Goal: Task Accomplishment & Management: Use online tool/utility

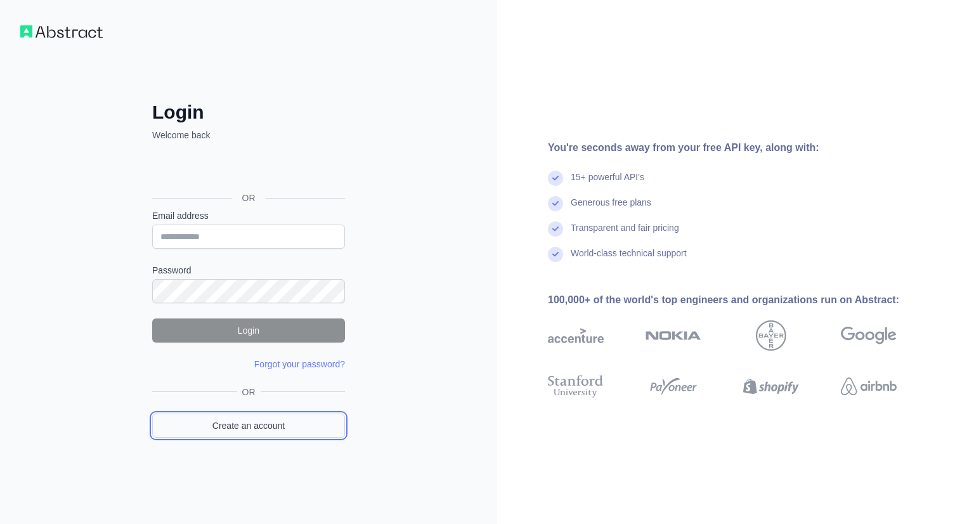
click at [284, 429] on link "Create an account" at bounding box center [248, 425] width 193 height 24
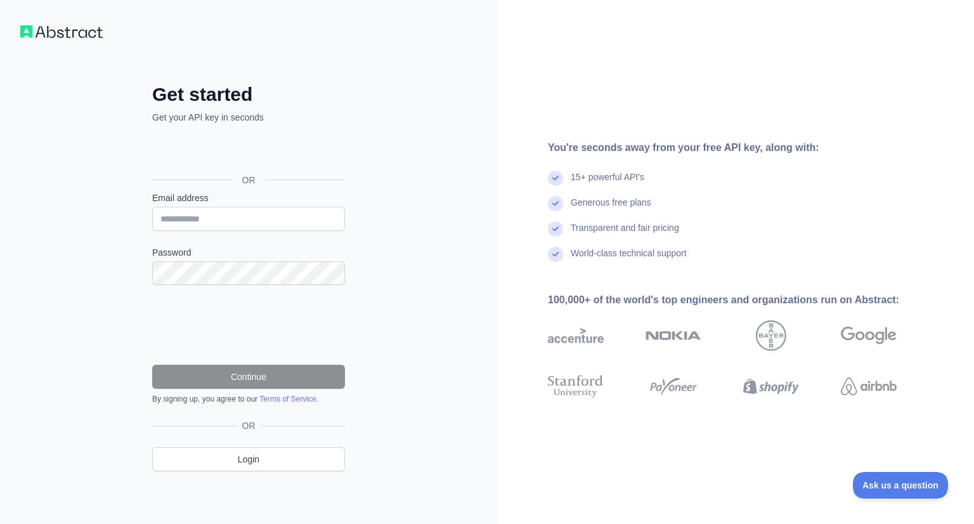
click at [384, 247] on div "**********" at bounding box center [248, 262] width 497 height 524
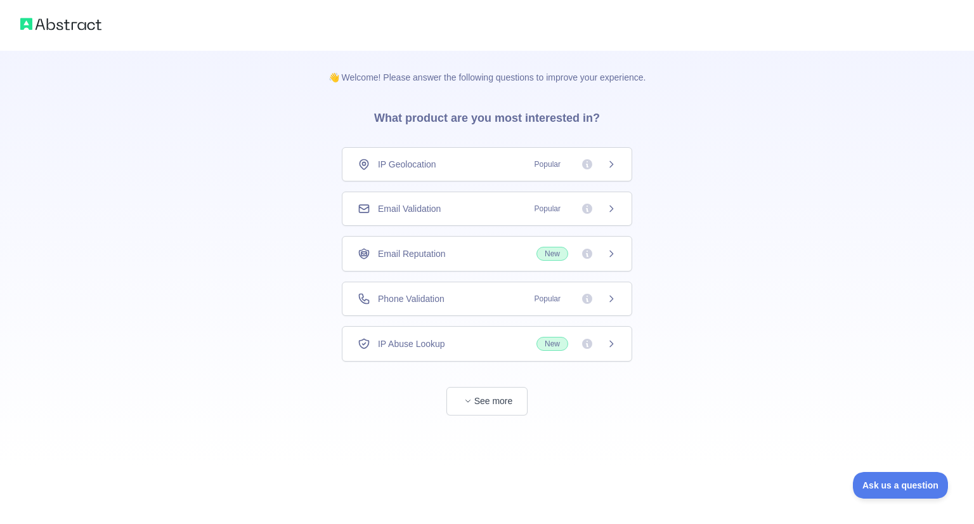
click at [403, 208] on span "Email Validation" at bounding box center [409, 208] width 63 height 13
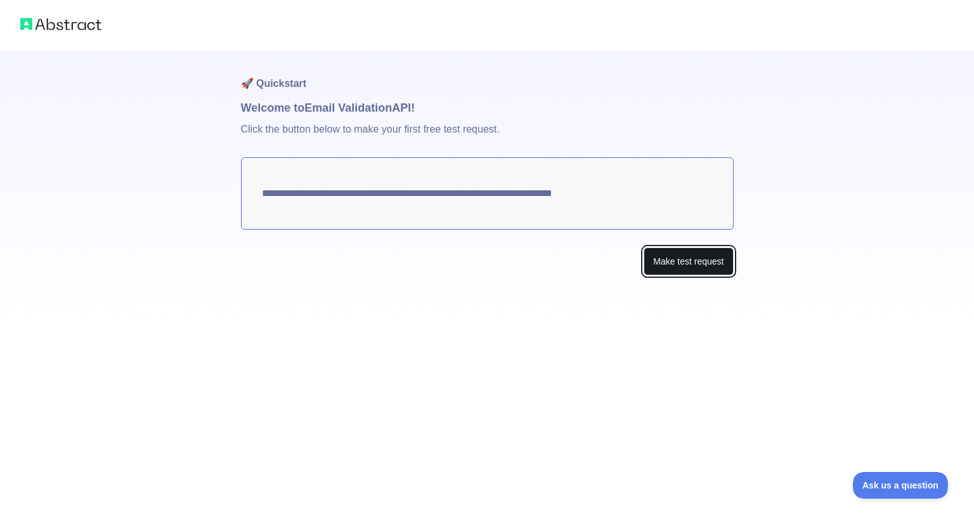
click at [664, 262] on button "Make test request" at bounding box center [688, 261] width 89 height 29
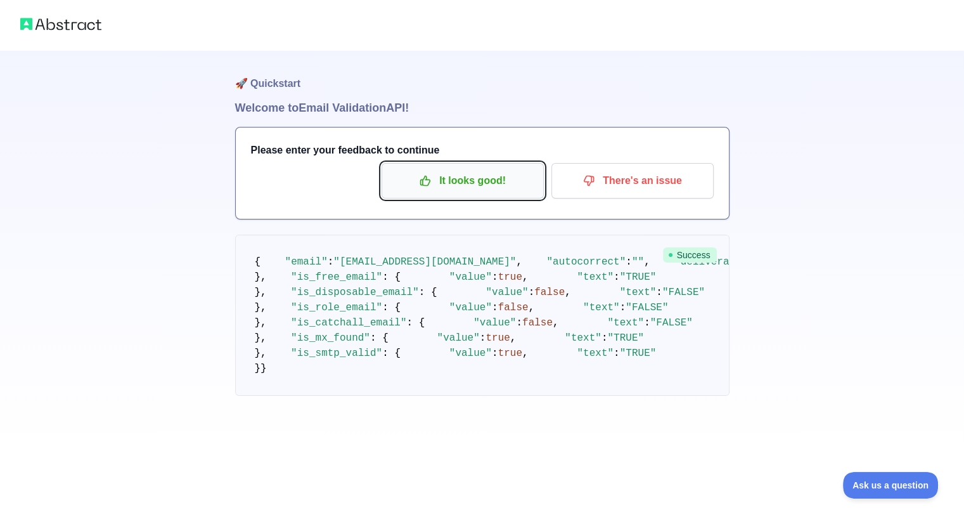
click at [432, 173] on p "It looks good!" at bounding box center [462, 181] width 143 height 22
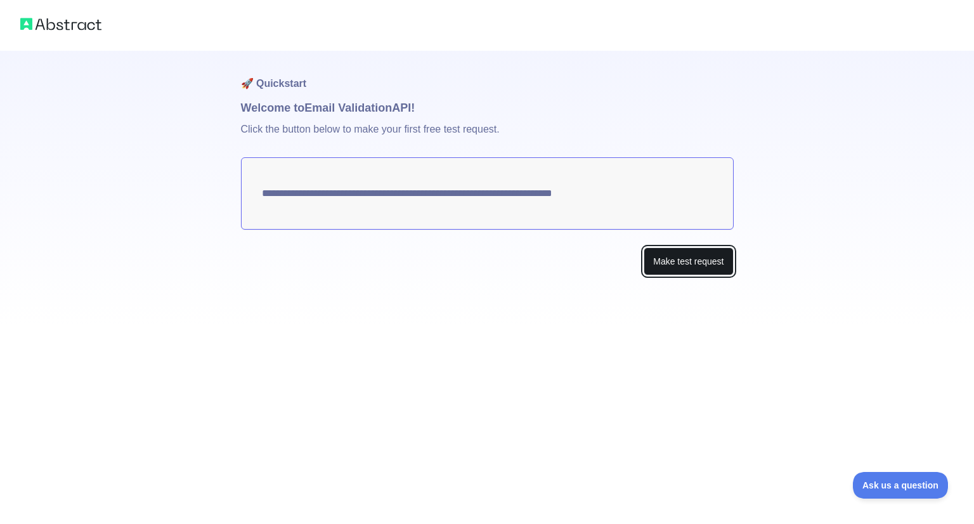
click at [709, 268] on button "Make test request" at bounding box center [688, 261] width 89 height 29
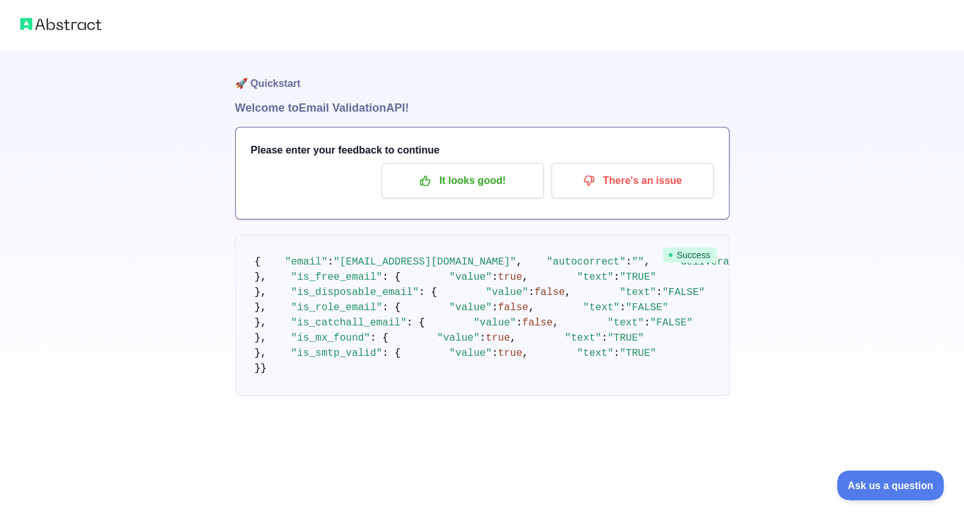
click at [870, 485] on span "Ask us a question" at bounding box center [884, 483] width 95 height 9
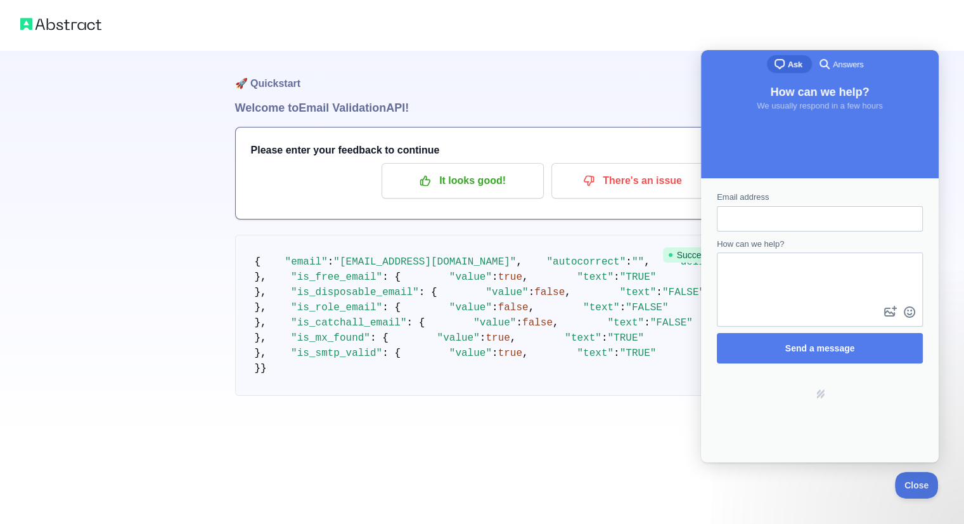
click at [139, 214] on div "🚀 Quickstart Welcome to Email Validation API! Please enter your feedback to con…" at bounding box center [482, 223] width 964 height 446
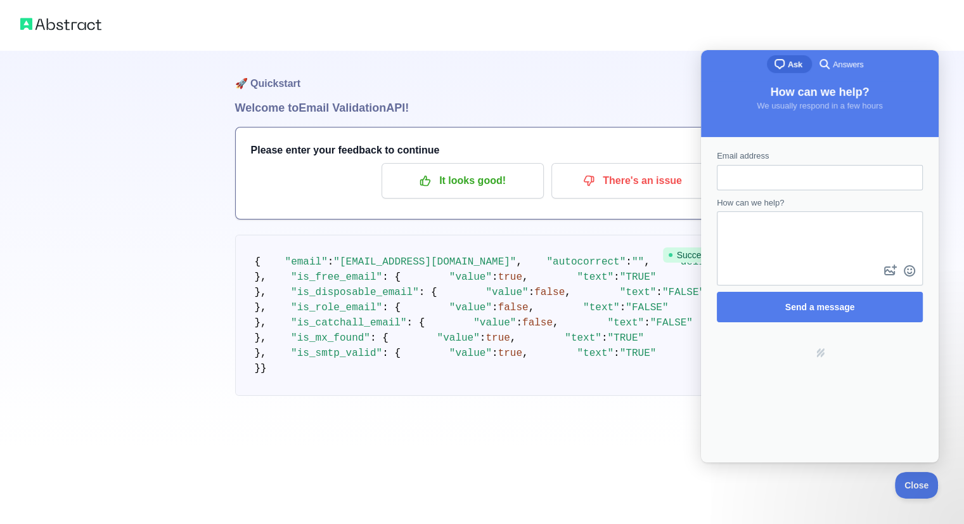
click at [625, 42] on div at bounding box center [482, 25] width 964 height 51
click at [902, 481] on span "Close" at bounding box center [913, 483] width 43 height 9
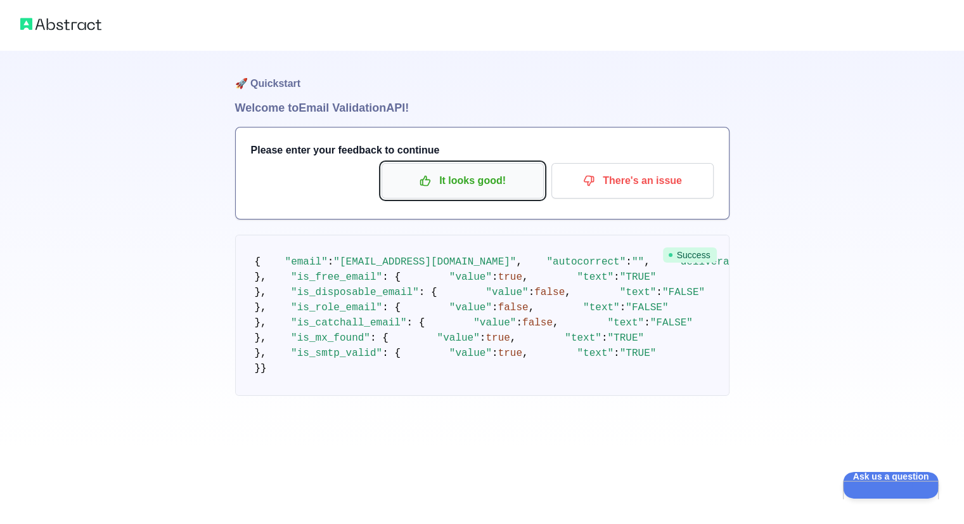
click at [476, 174] on p "It looks good!" at bounding box center [462, 181] width 143 height 22
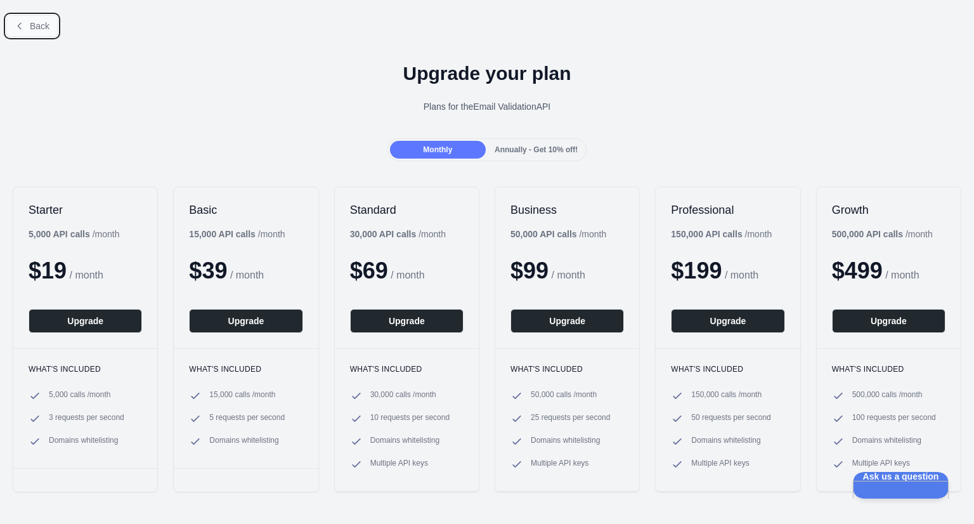
click at [28, 30] on button "Back" at bounding box center [31, 26] width 51 height 22
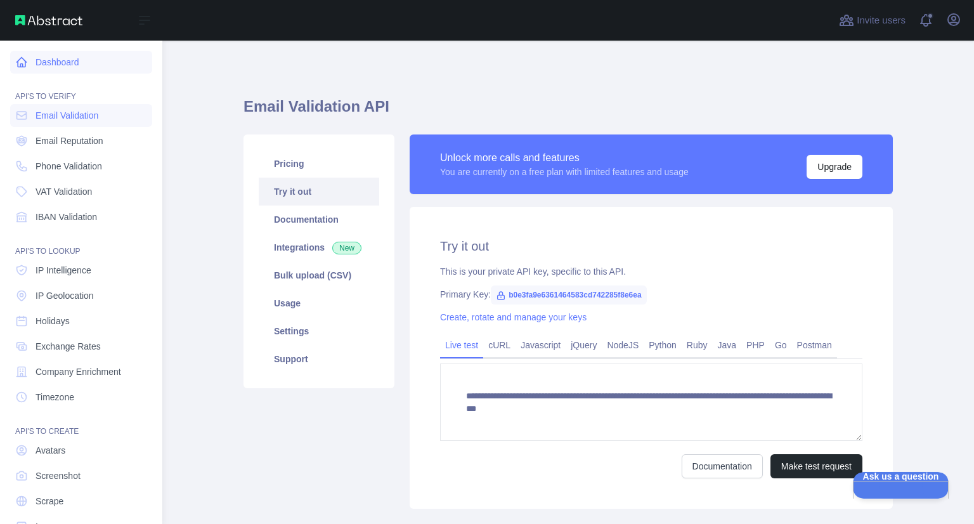
click at [56, 62] on link "Dashboard" at bounding box center [81, 62] width 142 height 23
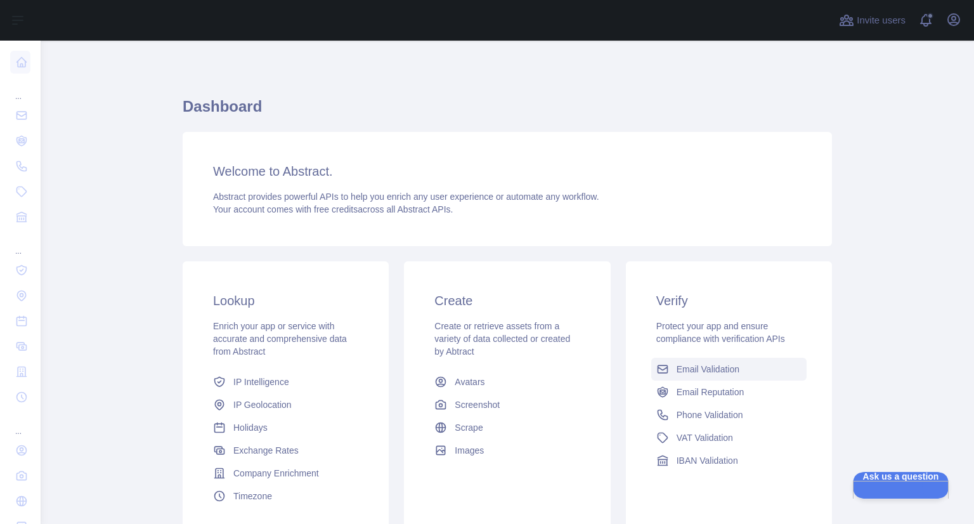
click at [691, 361] on link "Email Validation" at bounding box center [728, 369] width 155 height 23
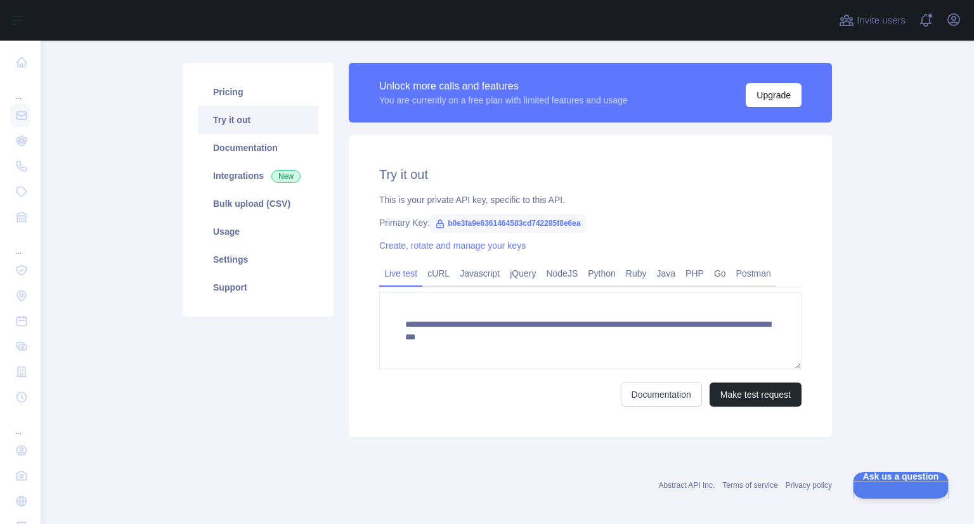
scroll to position [78, 0]
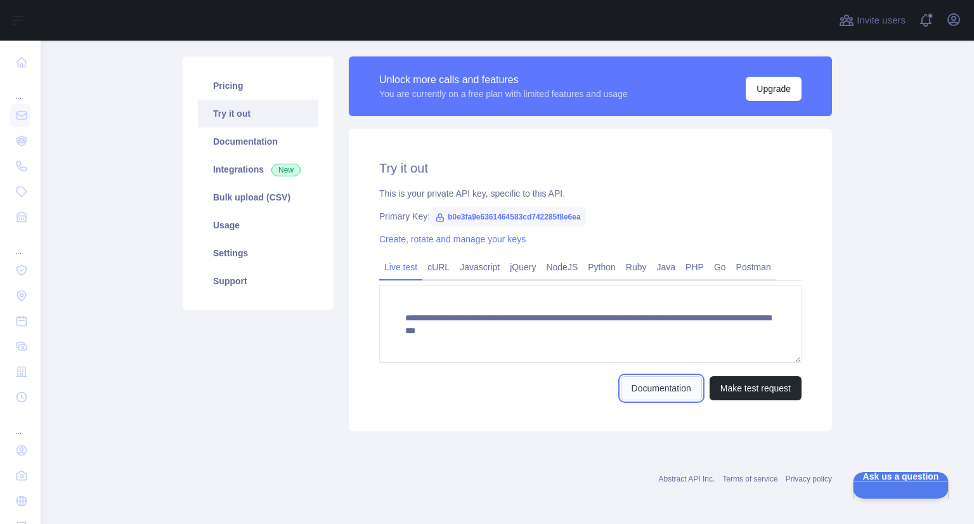
click at [662, 392] on link "Documentation" at bounding box center [661, 388] width 81 height 24
drag, startPoint x: 582, startPoint y: 216, endPoint x: 441, endPoint y: 216, distance: 140.8
click at [441, 216] on div "Primary Key: b0e3fa9e6361464583cd742285f8e6ea" at bounding box center [590, 216] width 422 height 13
copy span "b0e3fa9e6361464583cd742285f8e6ea"
click at [627, 192] on div "This is your private API key, specific to this API." at bounding box center [590, 193] width 422 height 13
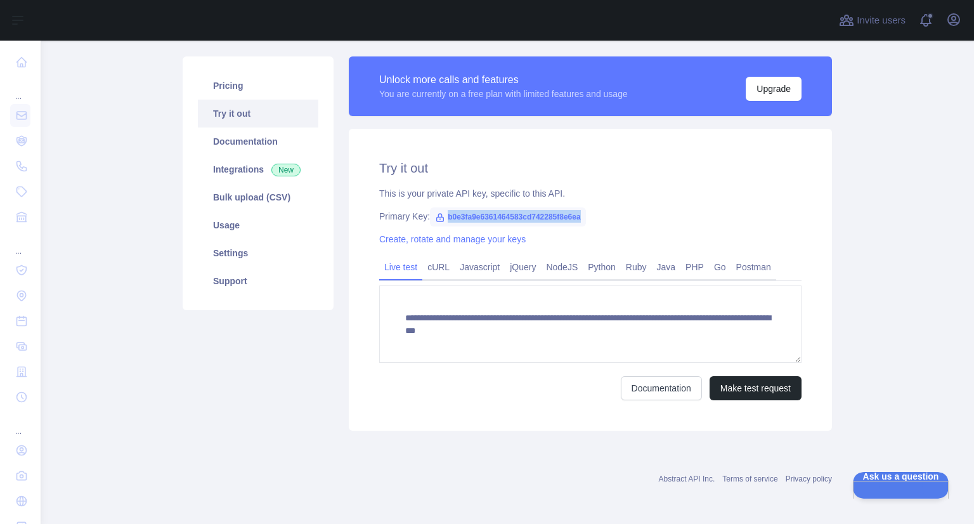
drag, startPoint x: 573, startPoint y: 214, endPoint x: 441, endPoint y: 215, distance: 131.9
click at [441, 215] on span "b0e3fa9e6361464583cd742285f8e6ea" at bounding box center [508, 216] width 156 height 19
copy span "b0e3fa9e6361464583cd742285f8e6ea"
